Goal: Task Accomplishment & Management: Complete application form

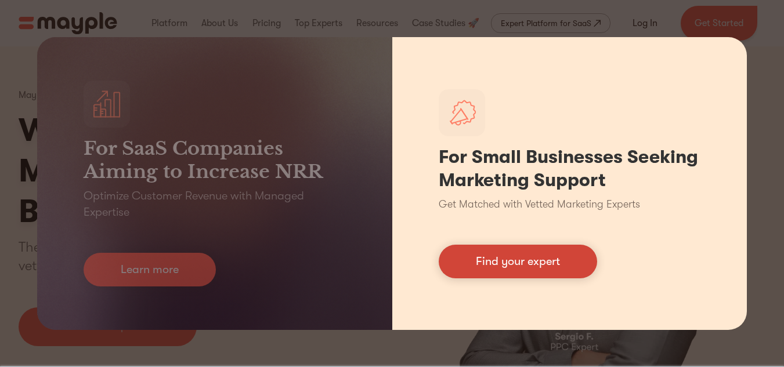
click at [545, 263] on link "Find your expert" at bounding box center [518, 262] width 158 height 34
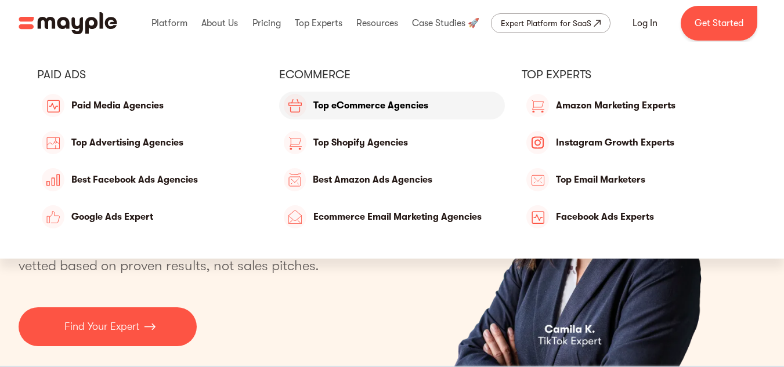
click at [354, 100] on link "Top eCommerce Agencies" at bounding box center [391, 106] width 225 height 28
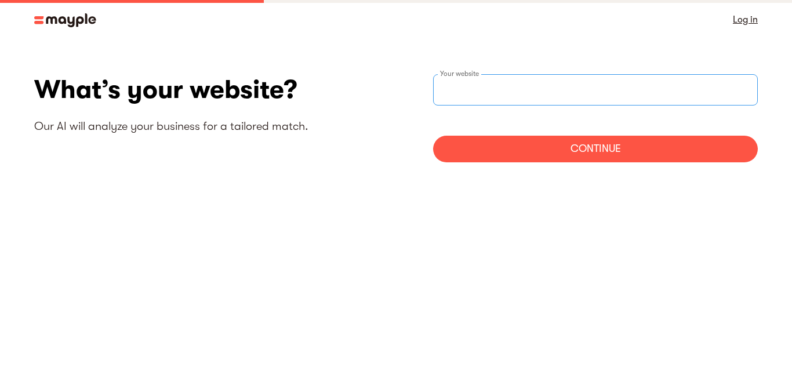
drag, startPoint x: 0, startPoint y: 0, endPoint x: 638, endPoint y: 85, distance: 643.8
click at [638, 85] on input "websiteStep" at bounding box center [595, 89] width 325 height 31
paste input "https://quickshipmart1llc.myshopify.com/"
type input "https://quickshipmart1llc.myshopify.com/"
click at [583, 144] on div "Continue" at bounding box center [595, 149] width 325 height 27
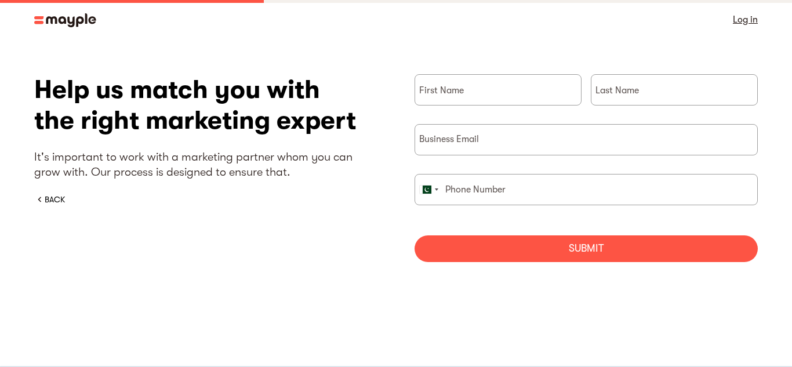
click at [555, 106] on div "First Name" at bounding box center [498, 99] width 167 height 50
click at [553, 100] on input "briefForm" at bounding box center [498, 89] width 167 height 31
type input "ash"
click at [662, 94] on input "briefForm" at bounding box center [674, 89] width 167 height 31
type input "mk"
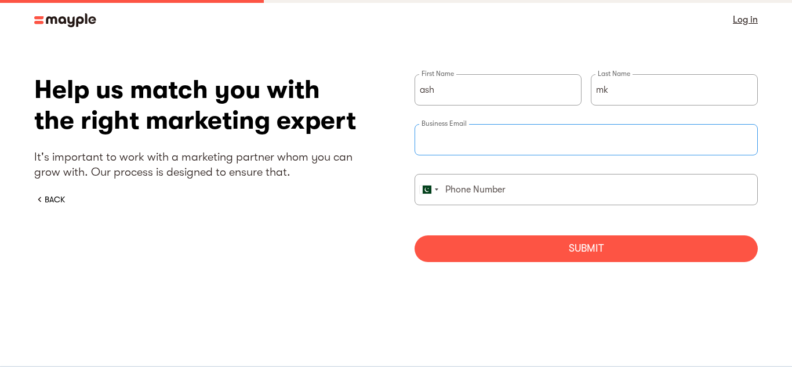
click at [613, 138] on input "briefForm" at bounding box center [586, 139] width 343 height 31
type input "h"
type input "q"
type input "h4572189@gmail.com"
click at [548, 190] on input "briefForm" at bounding box center [586, 189] width 343 height 31
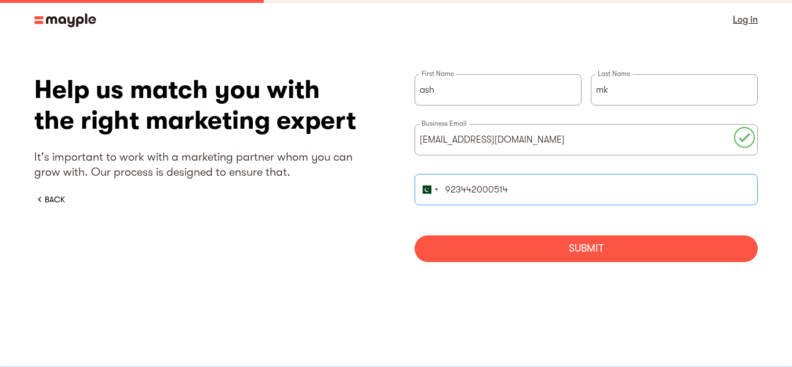
type input "923442000514"
click at [515, 248] on div "Submit" at bounding box center [586, 249] width 343 height 27
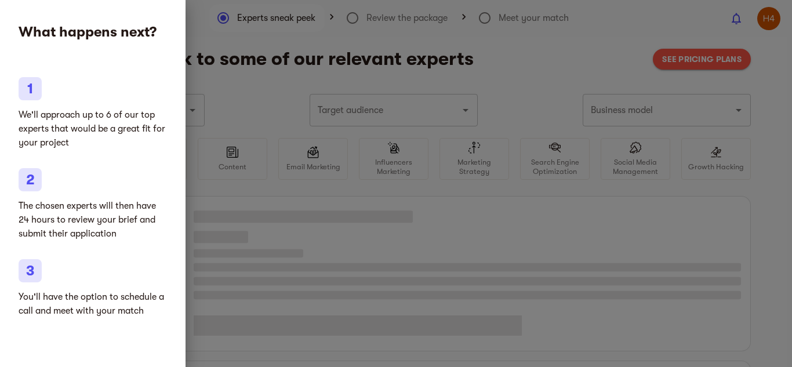
type input "Clothing and shoes"
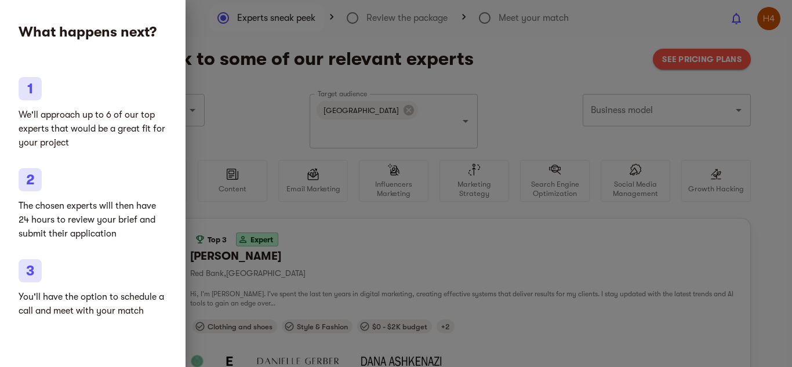
click at [671, 127] on div at bounding box center [396, 183] width 792 height 367
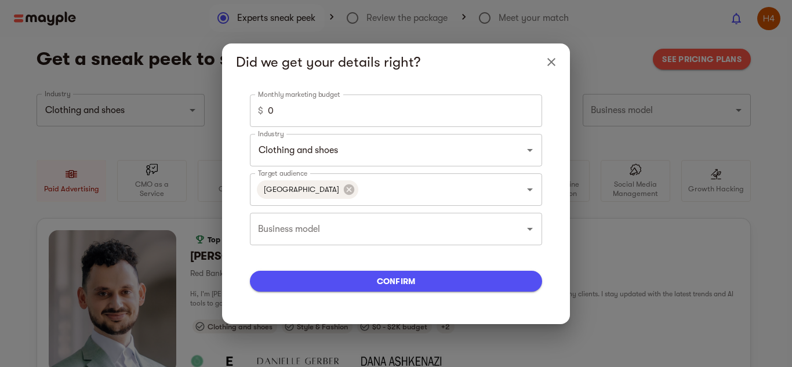
click at [375, 127] on div "Monthly marketing budget $ 0 Monthly marketing budget Industry Clothing and sho…" at bounding box center [396, 203] width 292 height 216
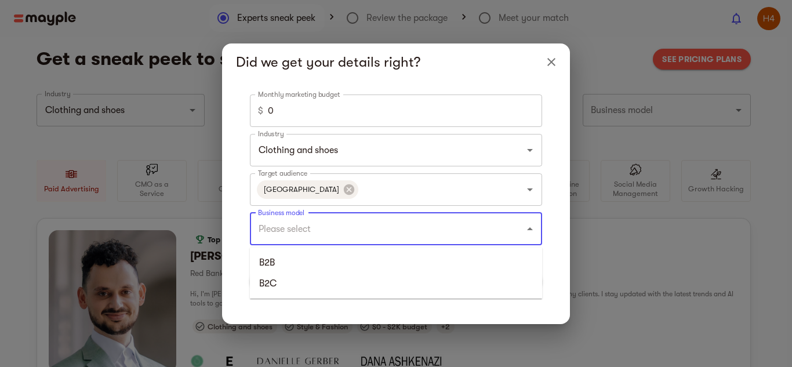
click at [386, 219] on input "Business model" at bounding box center [379, 229] width 249 height 22
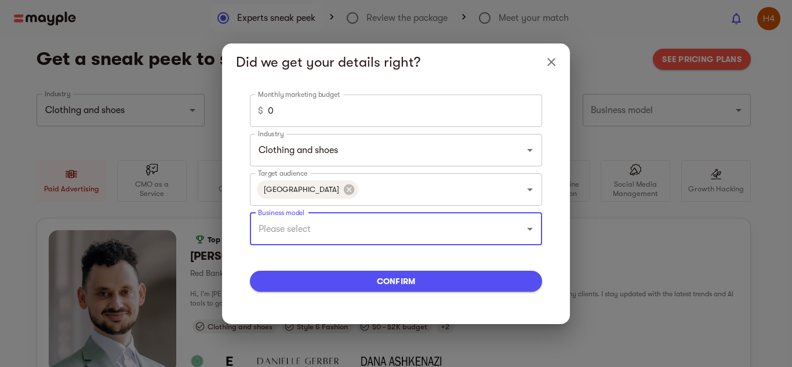
click at [367, 238] on input "Business model" at bounding box center [379, 229] width 249 height 22
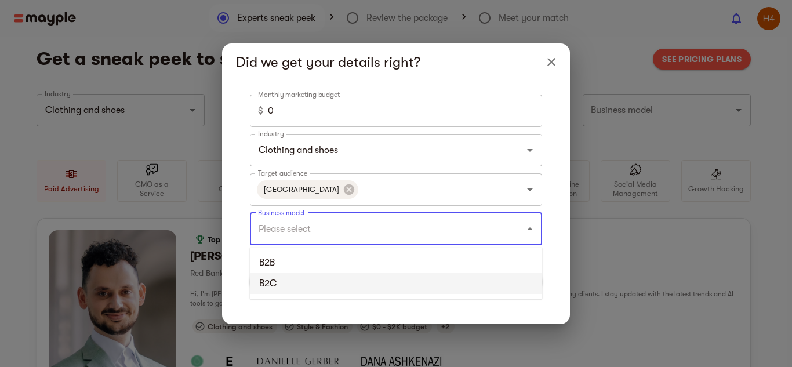
click at [345, 292] on li "B2C" at bounding box center [396, 283] width 292 height 21
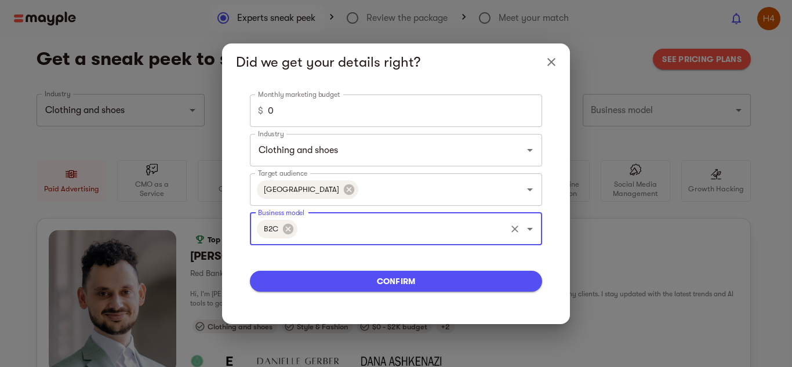
click at [392, 284] on span "confirm" at bounding box center [396, 281] width 274 height 14
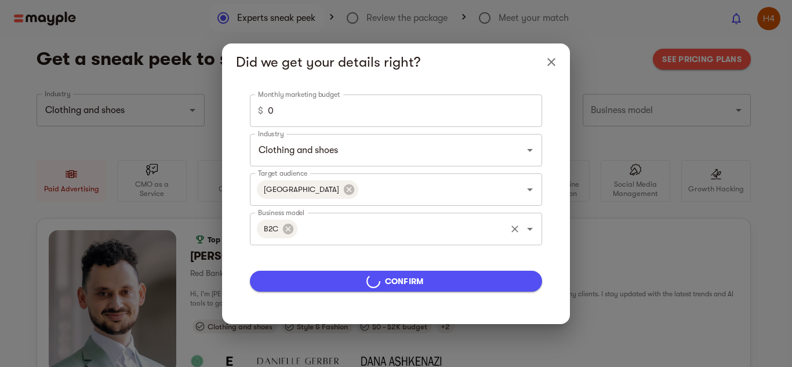
type input "5000"
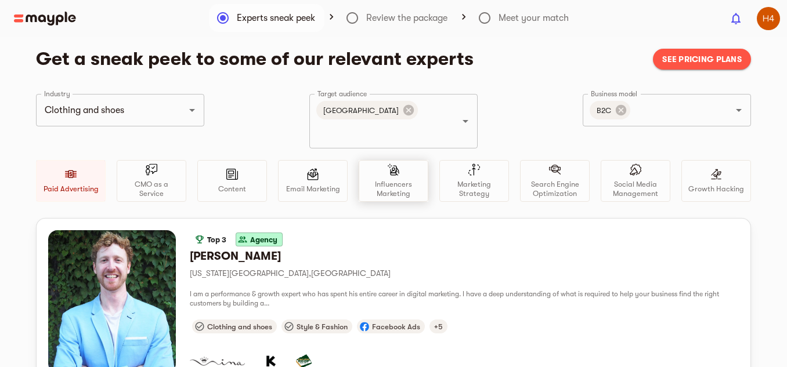
click at [410, 160] on div "Influencers Marketing" at bounding box center [393, 181] width 70 height 42
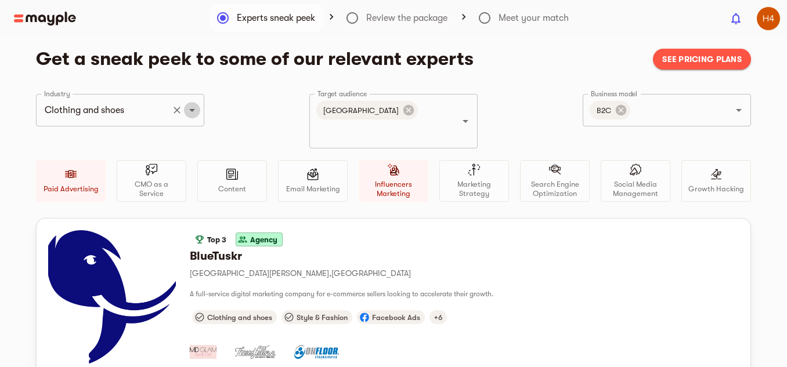
click at [187, 108] on icon "Open" at bounding box center [192, 110] width 14 height 14
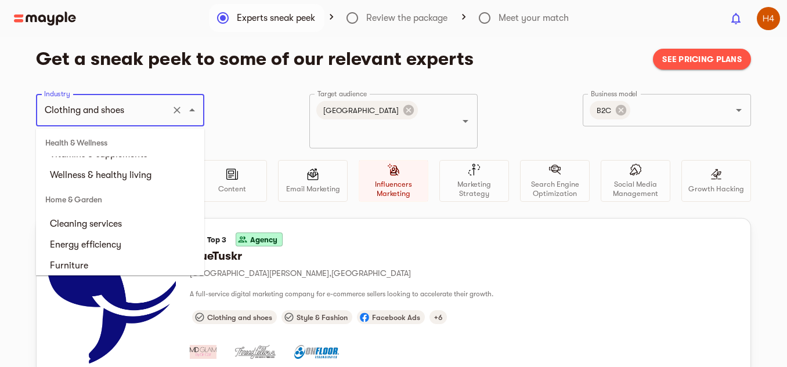
scroll to position [2041, 0]
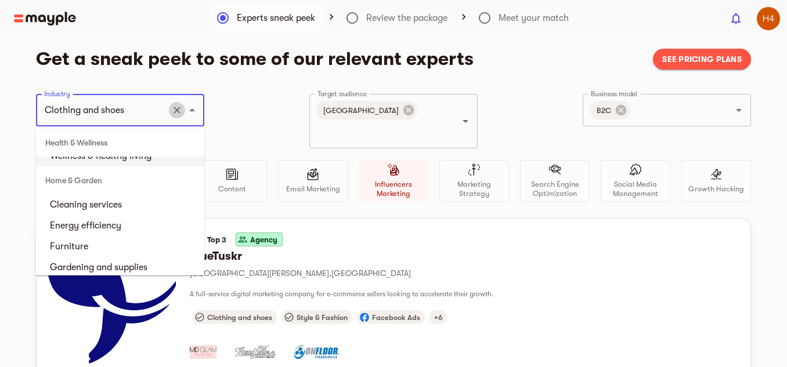
click at [178, 112] on icon "Clear" at bounding box center [176, 110] width 7 height 7
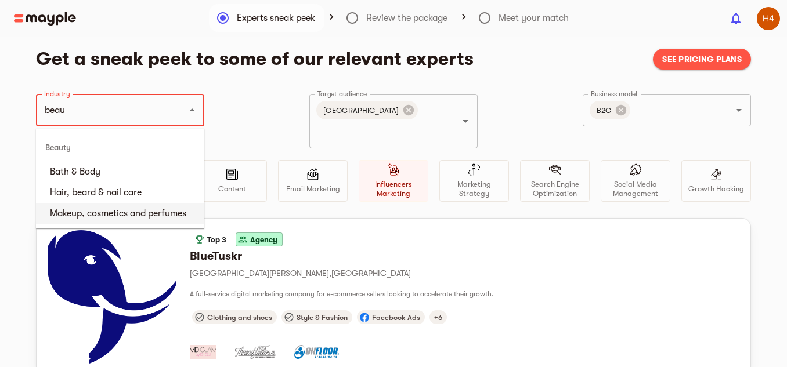
click at [151, 216] on li "Makeup, cosmetics and perfumes" at bounding box center [120, 213] width 168 height 21
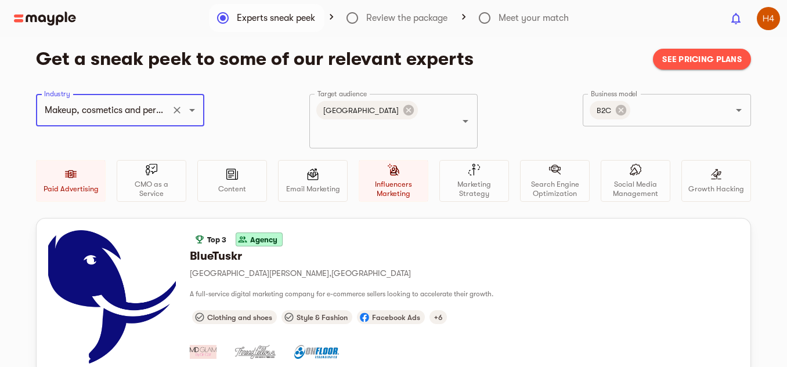
type input "Makeup, cosmetics and perfumes"
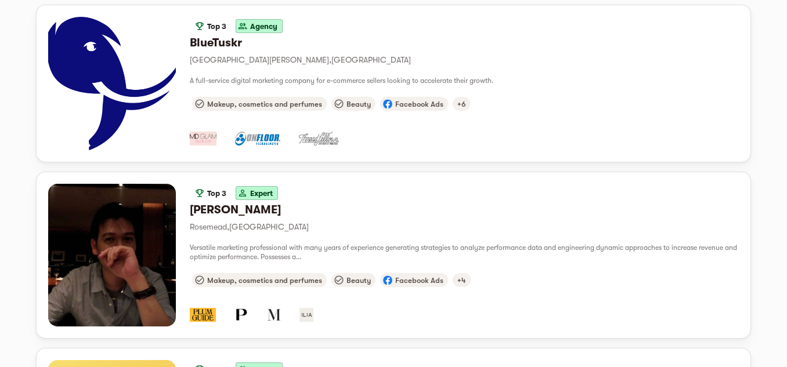
scroll to position [190, 0]
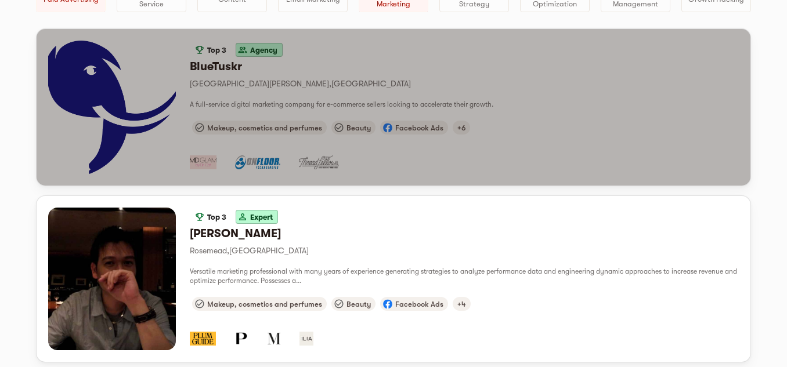
click at [621, 137] on div "button" at bounding box center [464, 155] width 549 height 37
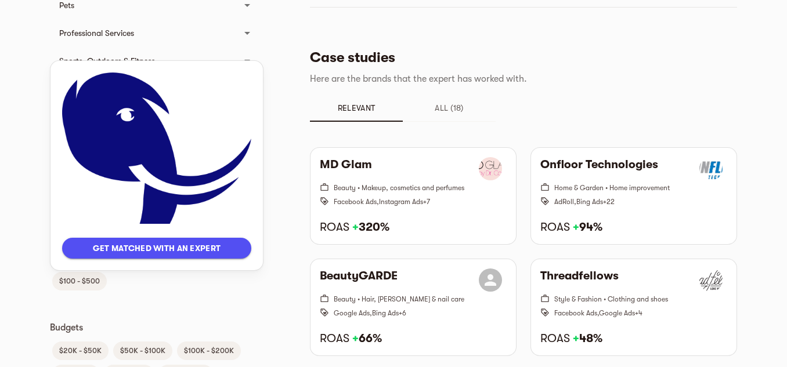
scroll to position [731, 0]
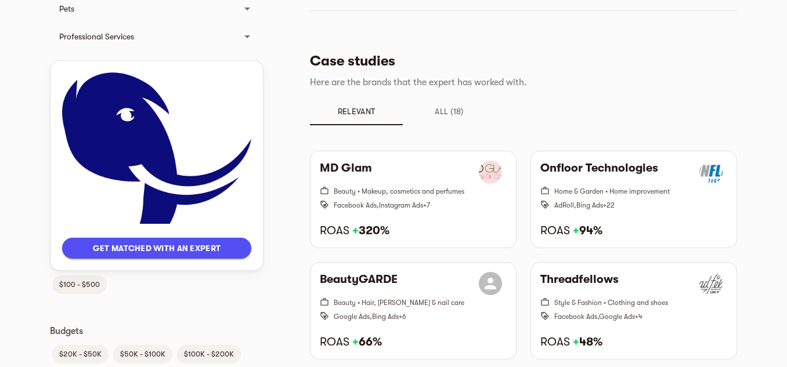
click at [279, 81] on div "Get matched with an expert Languages English Client Type B2C B2B Industries Art…" at bounding box center [393, 363] width 687 height 2020
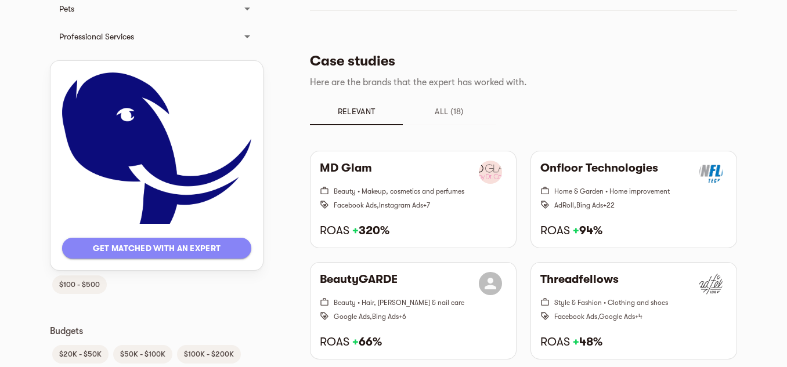
click at [168, 245] on span "Get matched with an expert" at bounding box center [156, 248] width 171 height 14
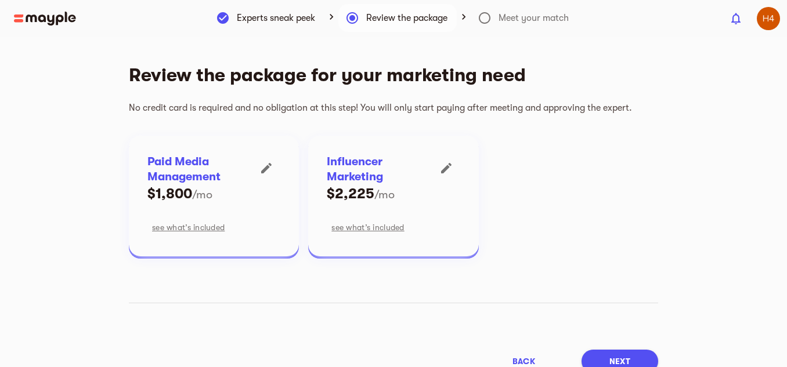
click at [542, 13] on div at bounding box center [361, 19] width 722 height 14
click at [487, 17] on div at bounding box center [361, 19] width 722 height 14
click at [604, 357] on button "Next" at bounding box center [619, 361] width 77 height 23
